Goal: Transaction & Acquisition: Purchase product/service

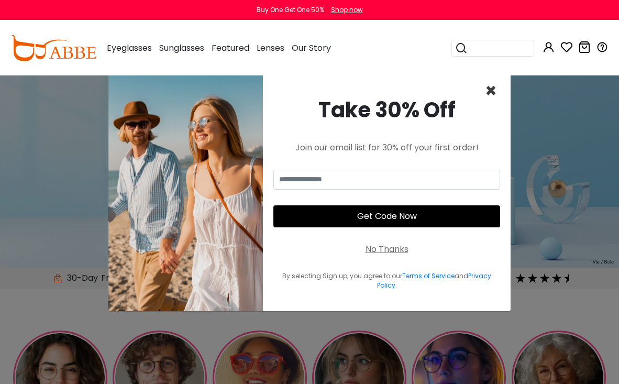
click at [489, 92] on span "×" at bounding box center [491, 91] width 12 height 27
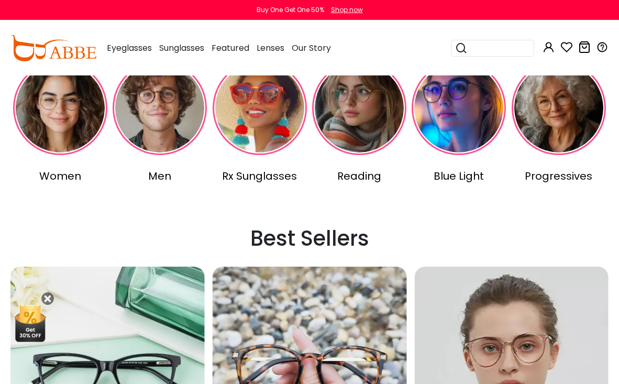
scroll to position [252, 0]
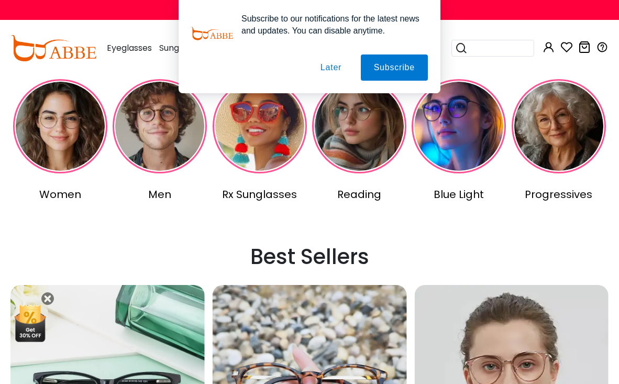
click at [443, 134] on img at bounding box center [459, 126] width 94 height 94
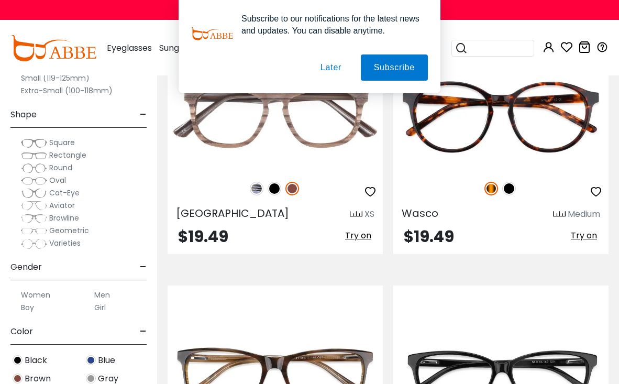
scroll to position [1464, 0]
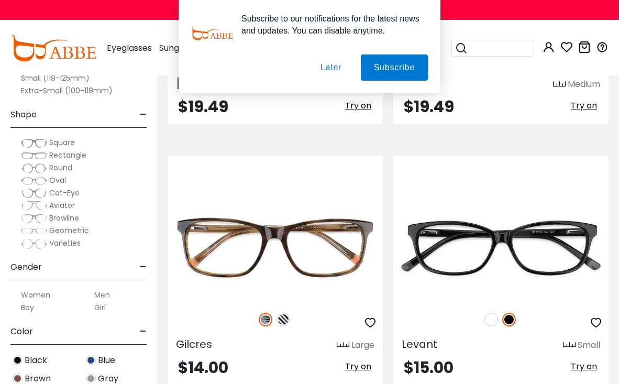
click at [0, 0] on button "Later" at bounding box center [0, 0] width 0 height 0
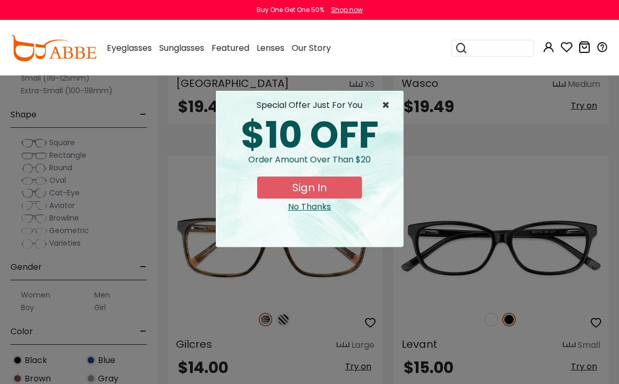
click at [385, 105] on span "×" at bounding box center [388, 105] width 13 height 13
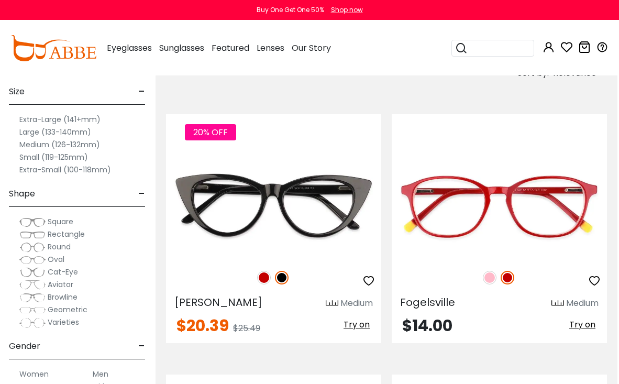
scroll to position [563, 2]
